Goal: Book appointment/travel/reservation

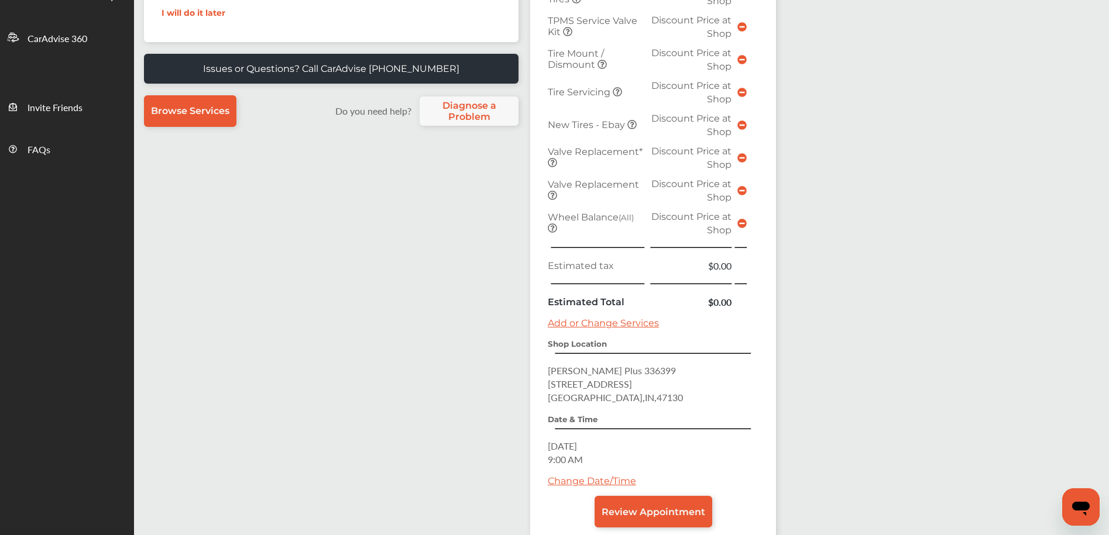
scroll to position [406, 0]
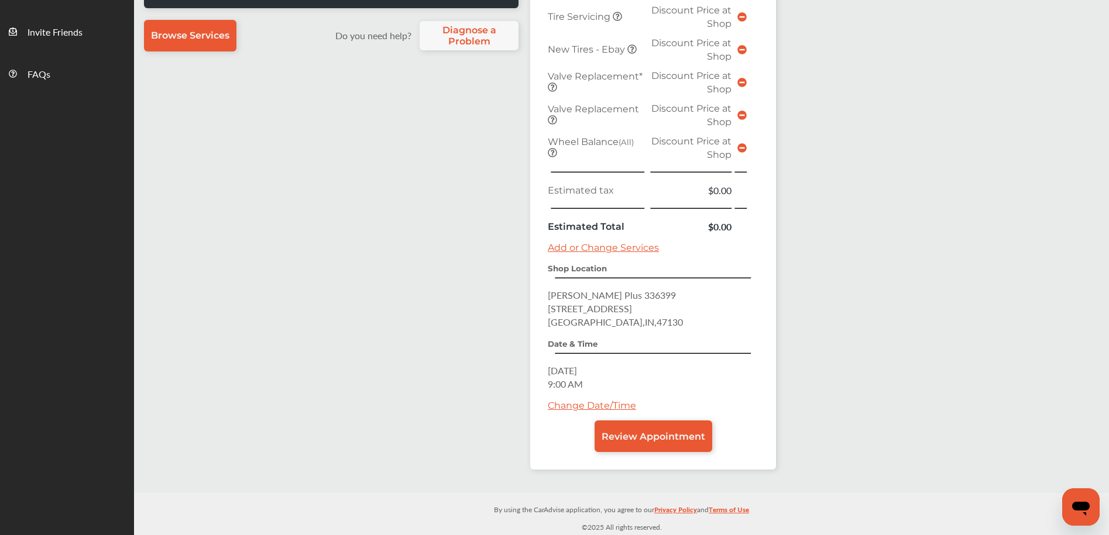
click at [589, 404] on link "Change Date/Time" at bounding box center [592, 405] width 88 height 11
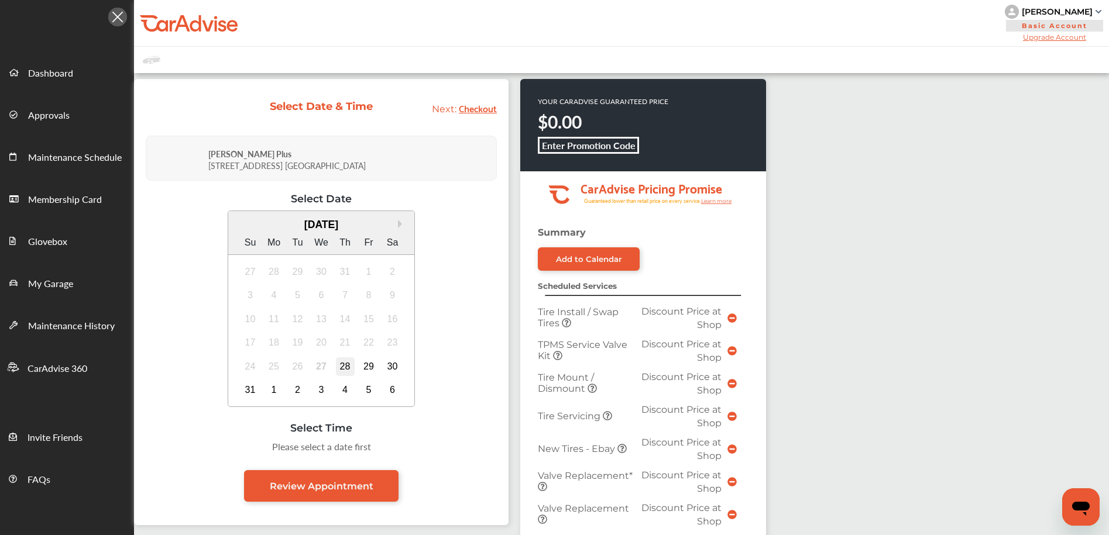
click at [349, 366] on div "28" at bounding box center [345, 367] width 19 height 19
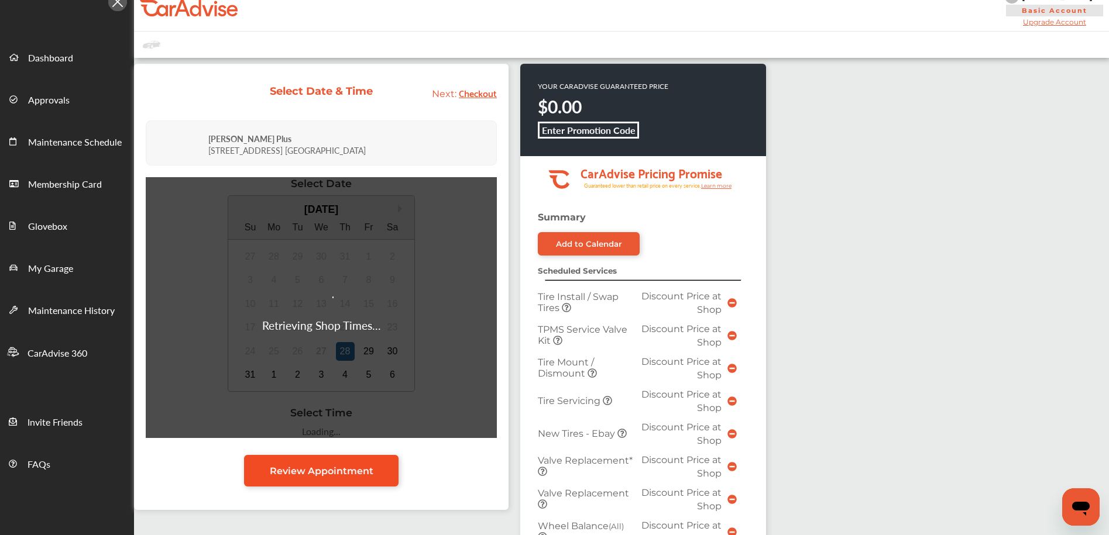
scroll to position [89, 0]
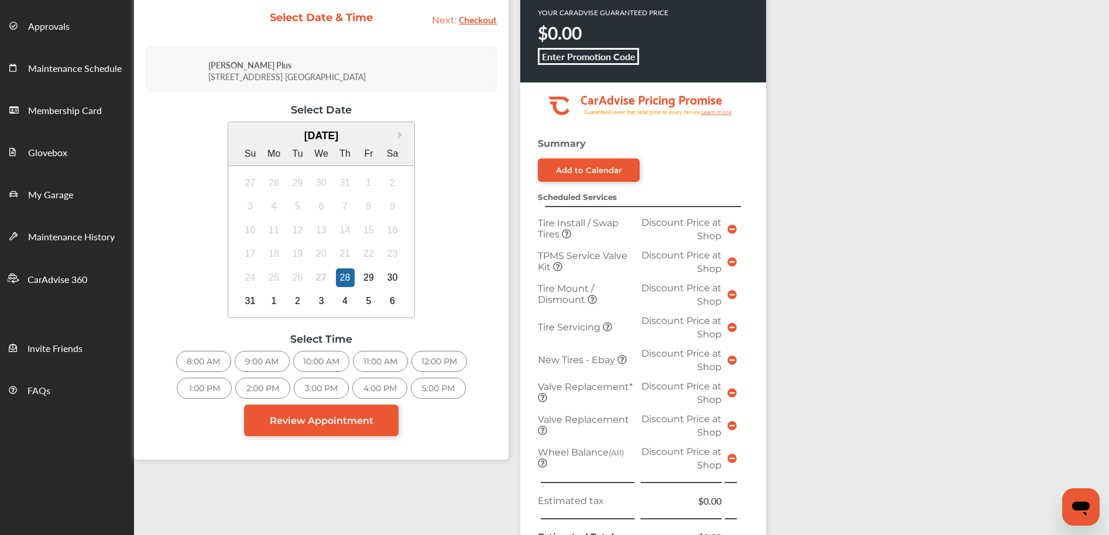
click at [274, 385] on div "2:00 PM" at bounding box center [262, 388] width 55 height 21
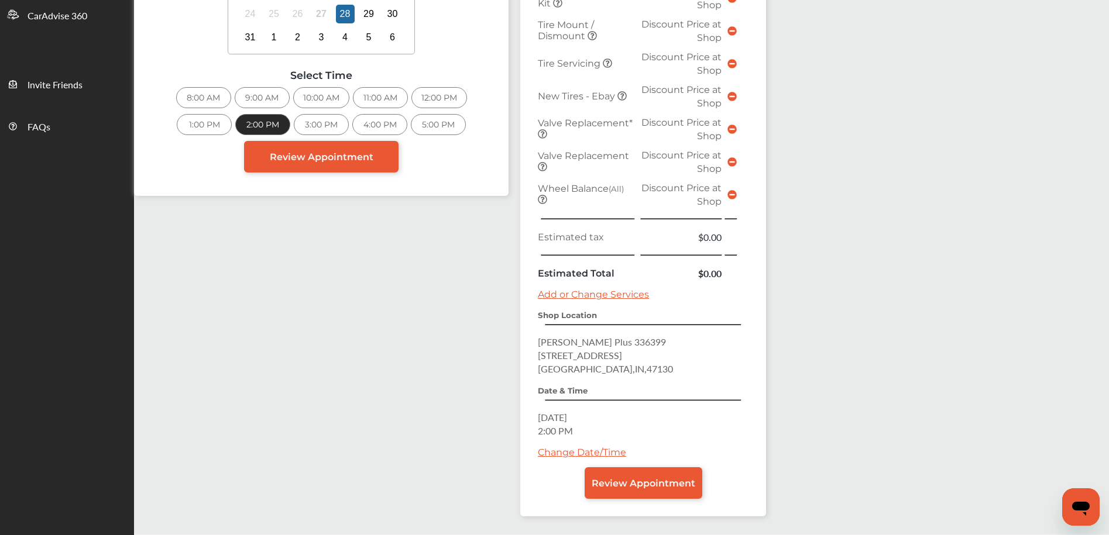
scroll to position [394, 0]
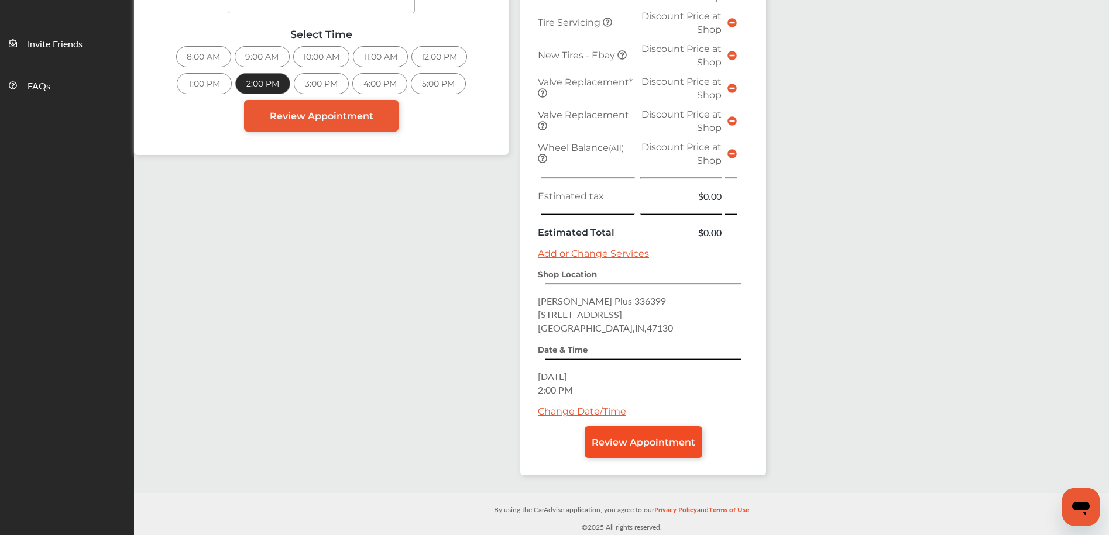
click at [620, 444] on span "Review Appointment" at bounding box center [644, 442] width 104 height 11
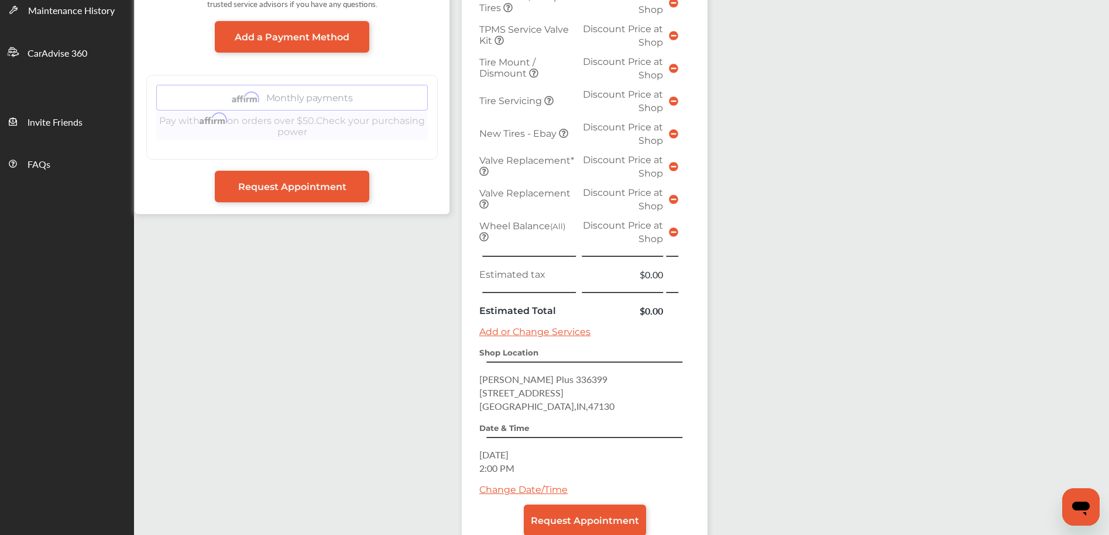
scroll to position [394, 0]
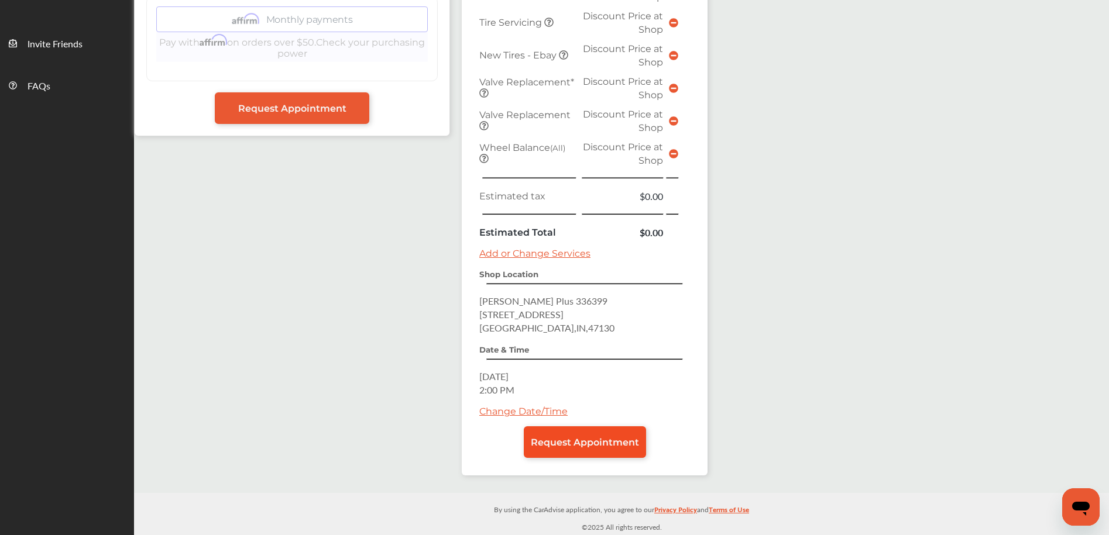
click at [566, 447] on span "Request Appointment" at bounding box center [585, 442] width 108 height 11
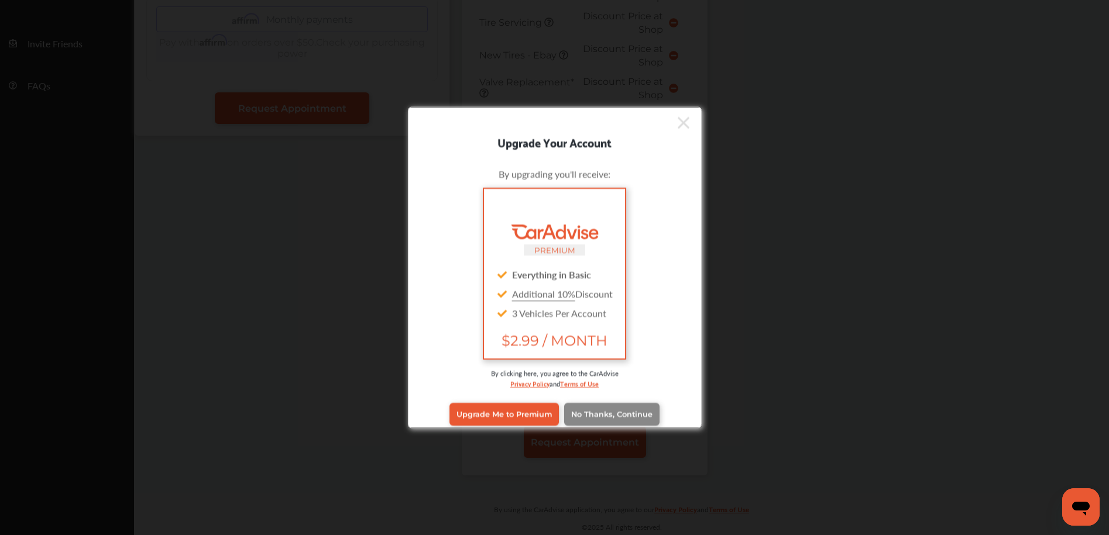
click at [612, 414] on span "No Thanks, Continue" at bounding box center [611, 414] width 81 height 9
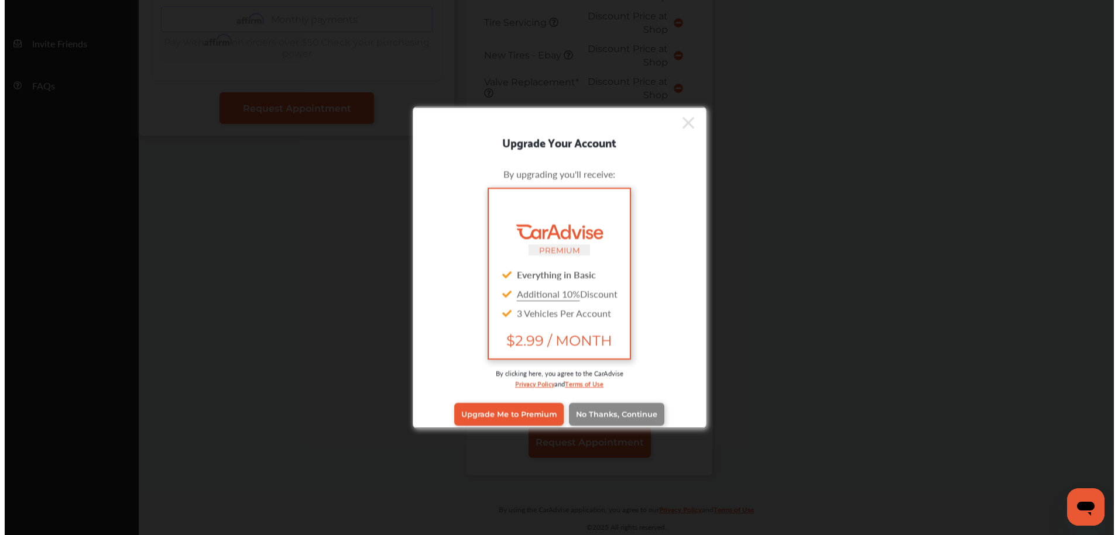
scroll to position [0, 0]
